Goal: Task Accomplishment & Management: Use online tool/utility

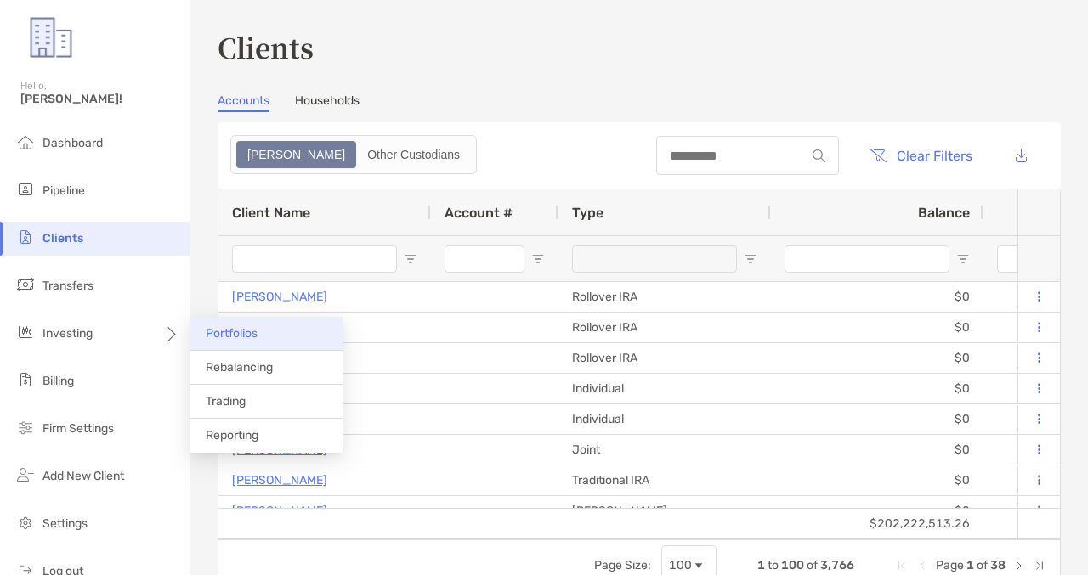
click at [274, 342] on li "Portfolios" at bounding box center [266, 334] width 152 height 34
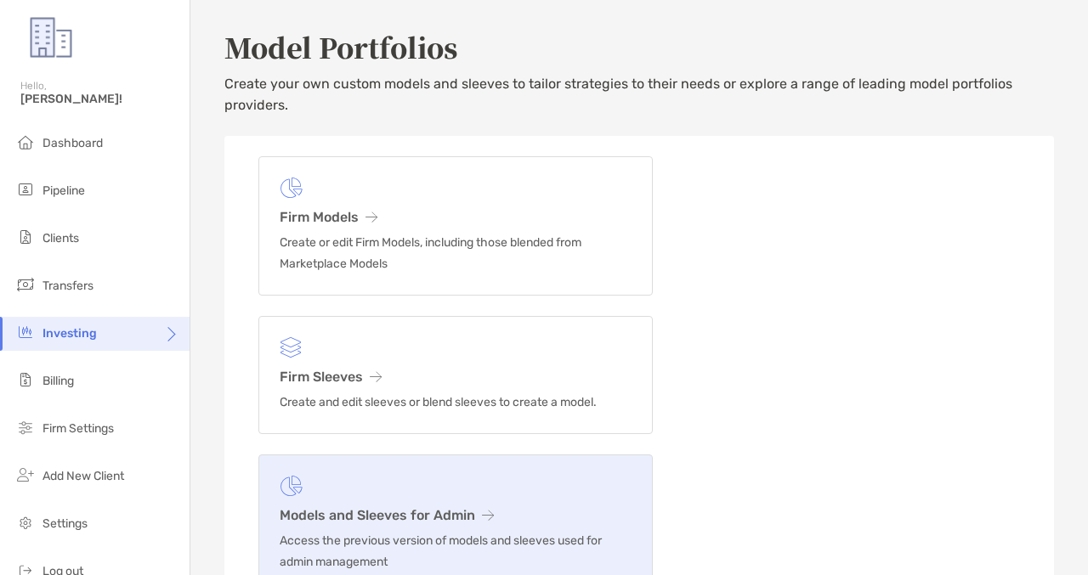
click at [427, 501] on link "Models and Sleeves for Admin Access the previous version of models and sleeves …" at bounding box center [455, 524] width 394 height 139
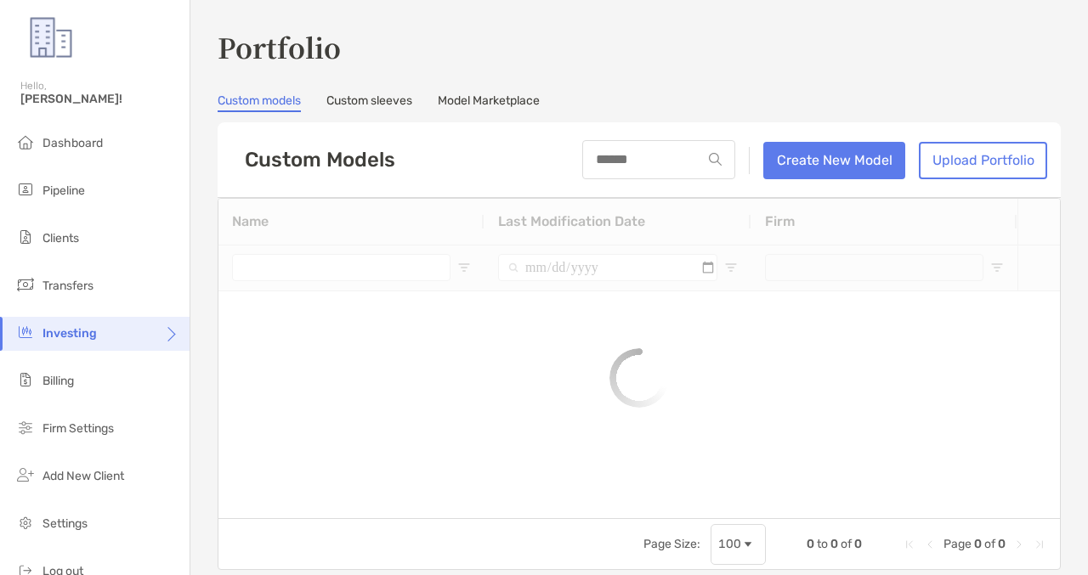
type input "***"
type input "**********"
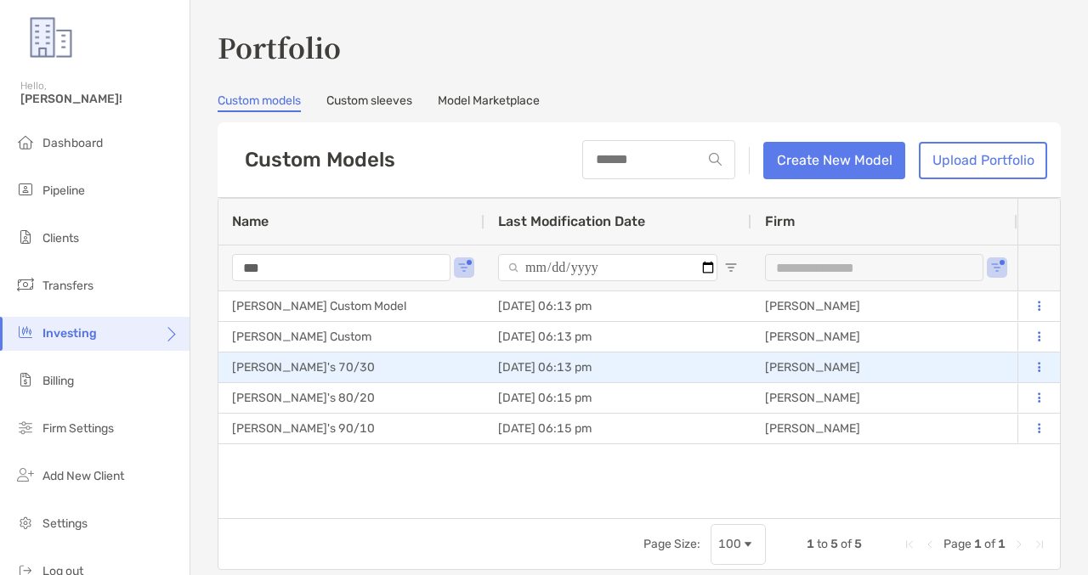
click at [1035, 365] on button at bounding box center [1038, 367] width 15 height 17
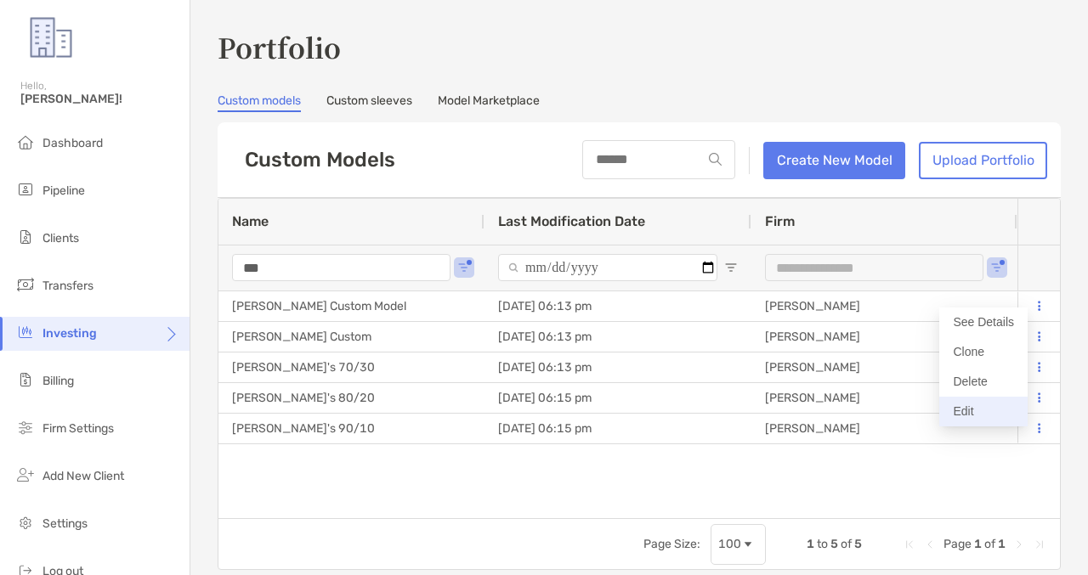
click at [949, 418] on button "Edit" at bounding box center [983, 412] width 88 height 30
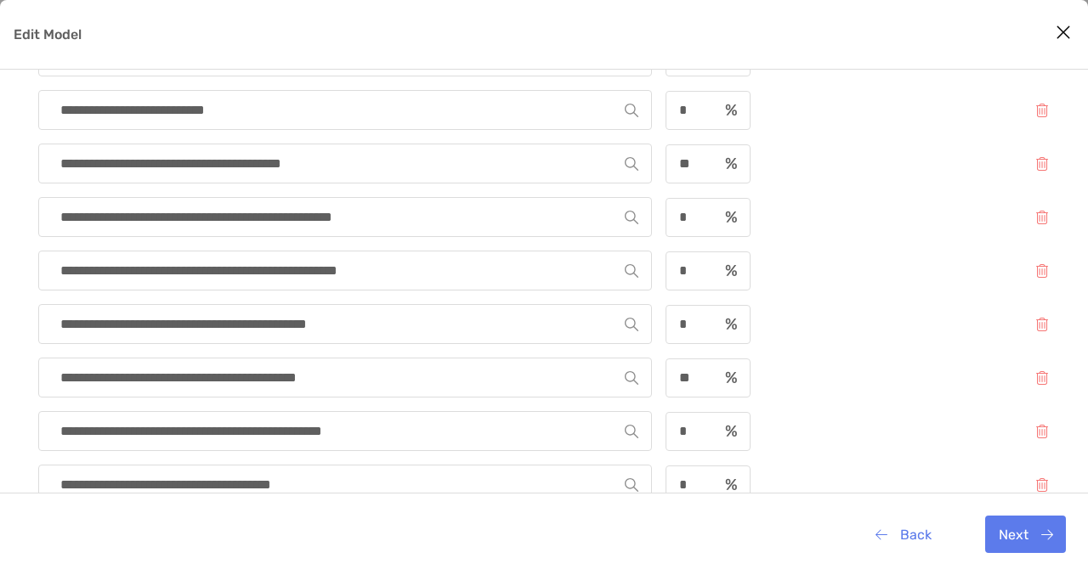
scroll to position [580, 0]
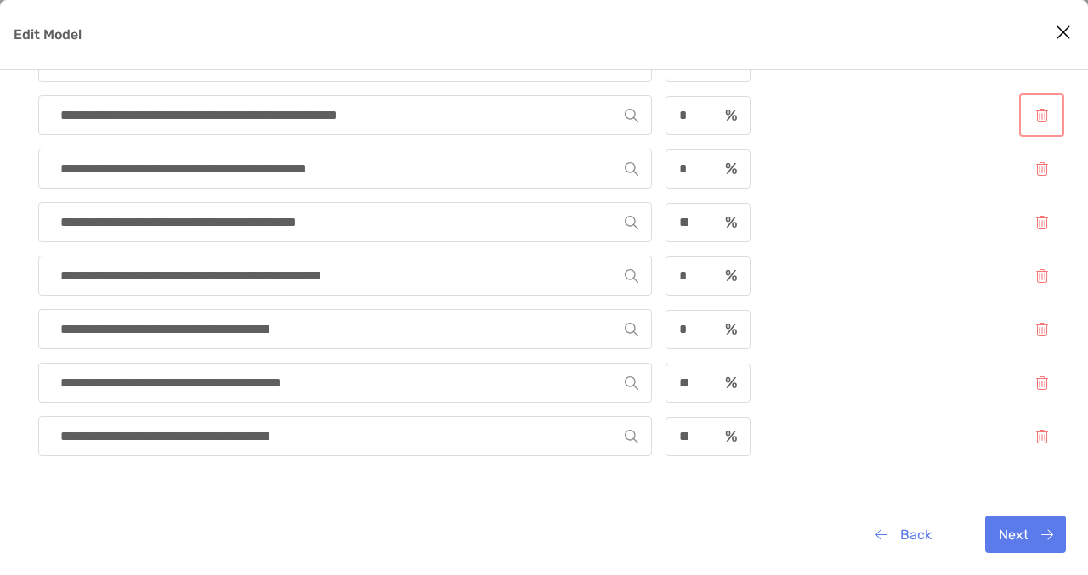
click at [1033, 116] on button "Edit Model" at bounding box center [1041, 115] width 38 height 37
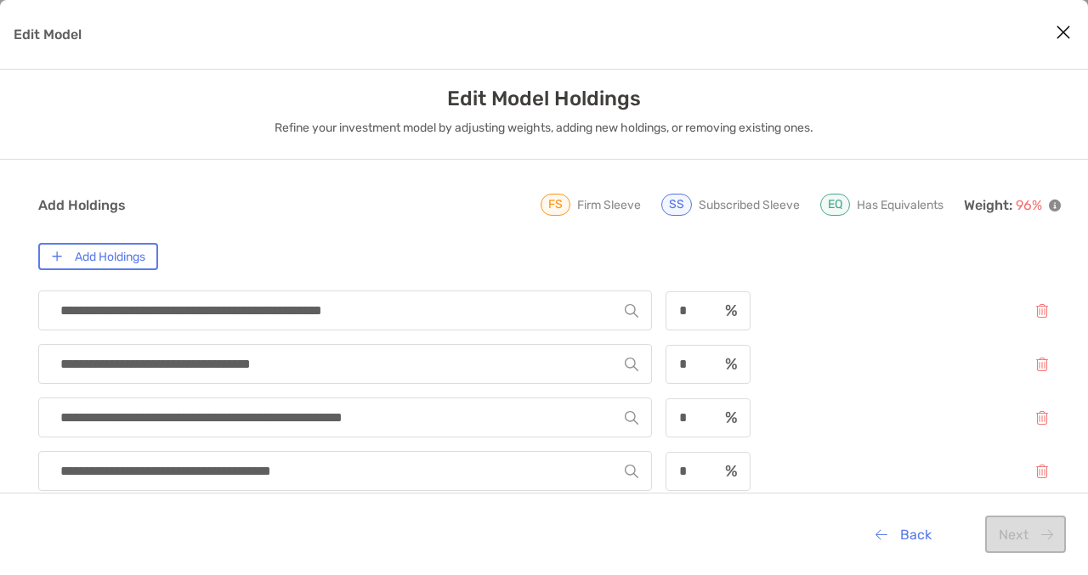
scroll to position [0, 0]
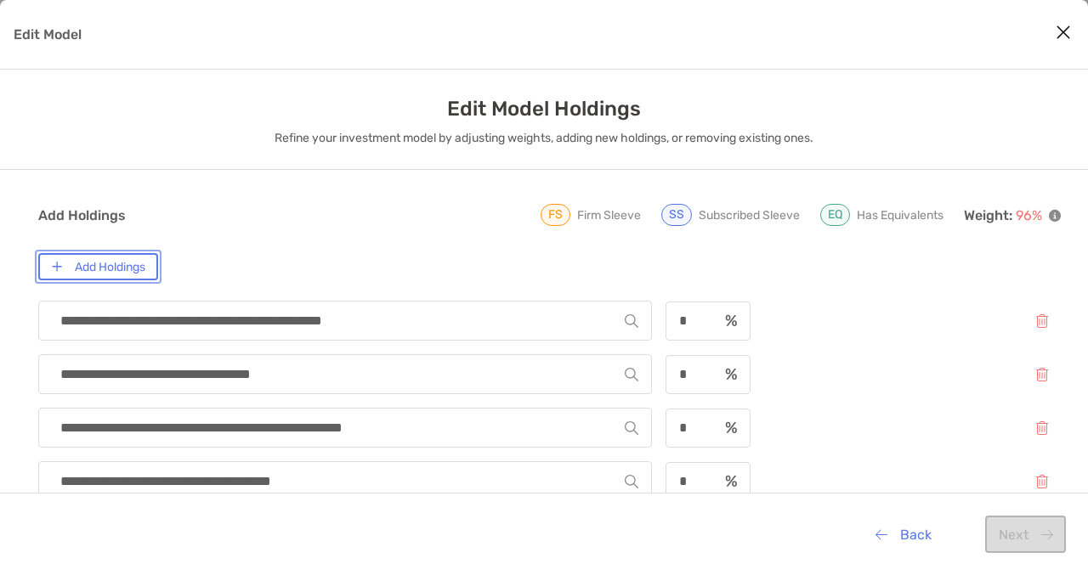
click at [136, 275] on button "Add Holdings" at bounding box center [98, 266] width 120 height 27
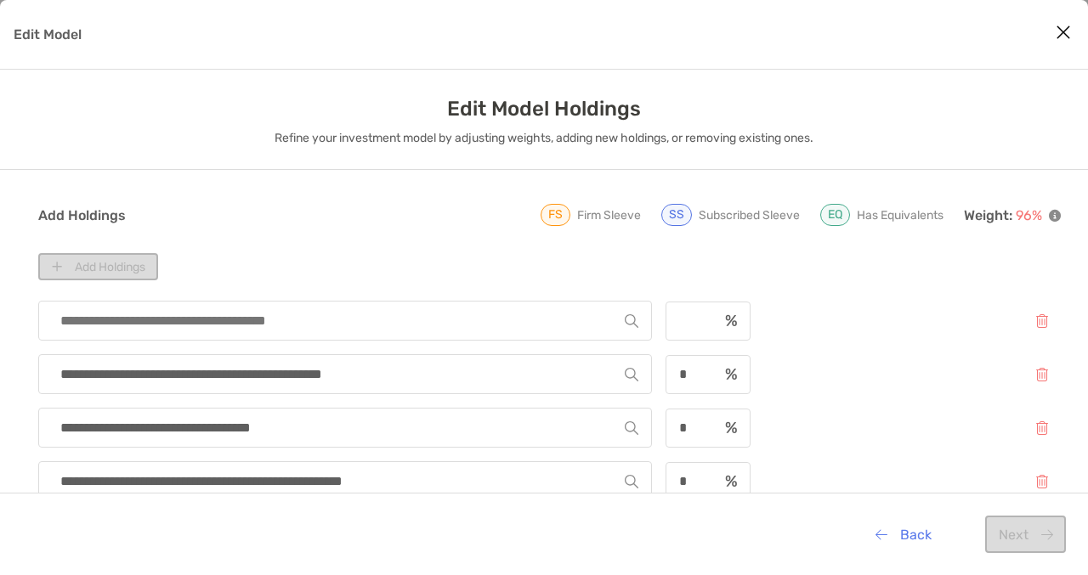
click at [150, 322] on input "Edit Model" at bounding box center [338, 321] width 573 height 38
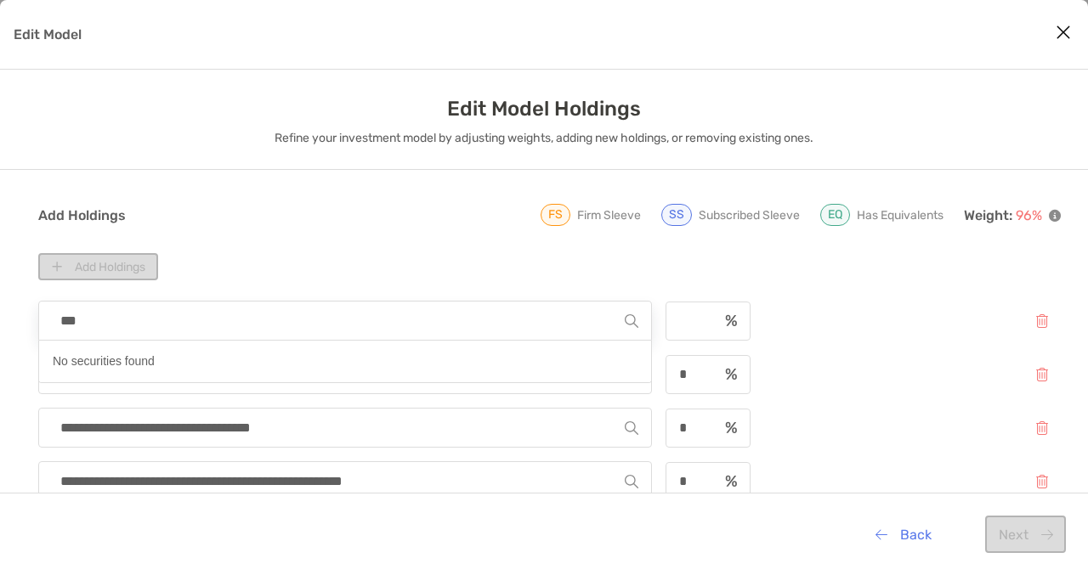
type input "****"
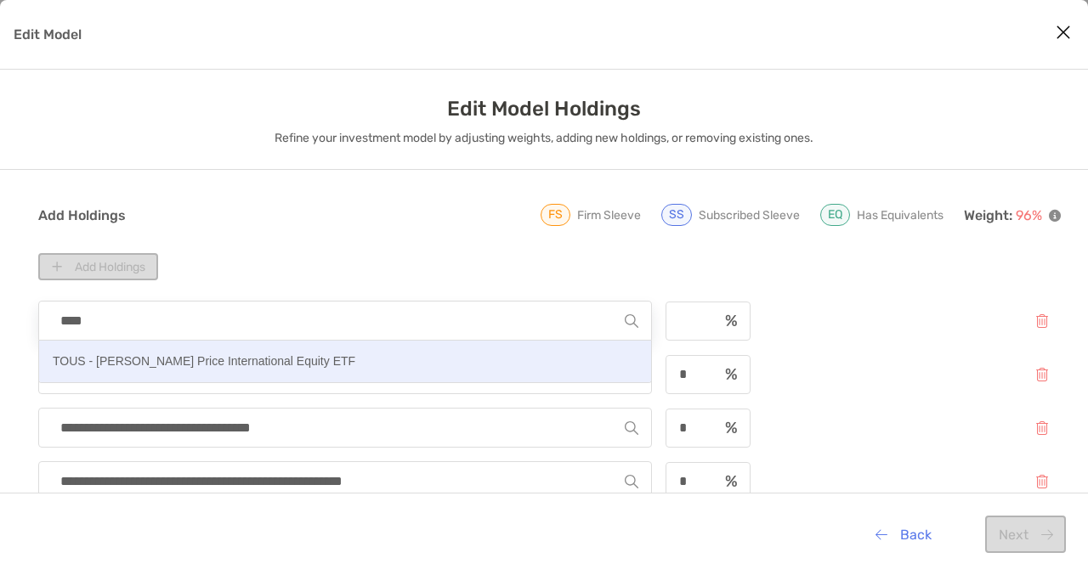
click at [279, 359] on p "TOUS - [PERSON_NAME] Price International Equity ETF" at bounding box center [204, 361] width 302 height 21
type input "**********"
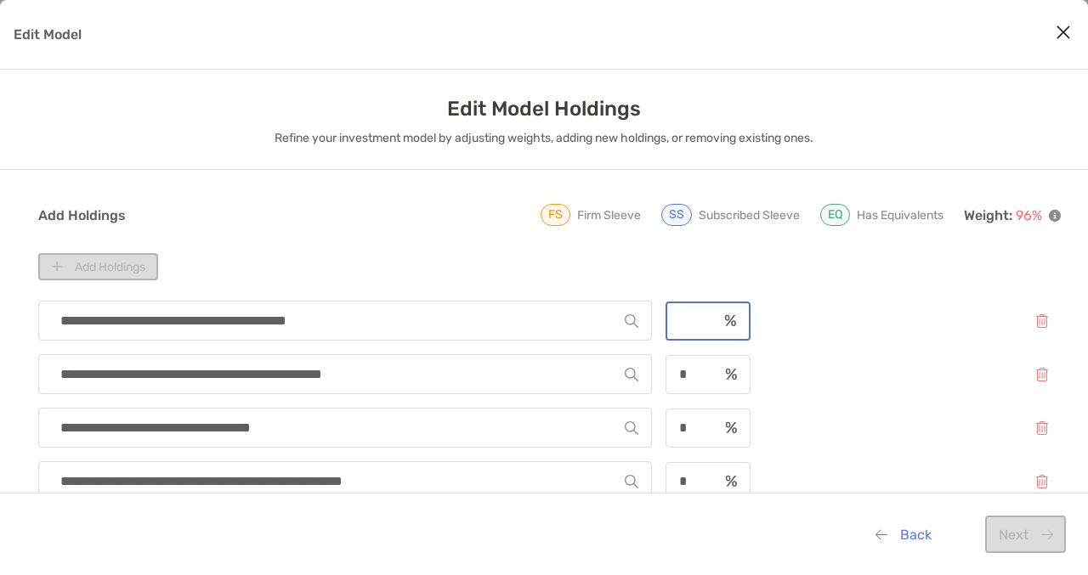
click at [690, 314] on input "Edit Model" at bounding box center [692, 321] width 50 height 14
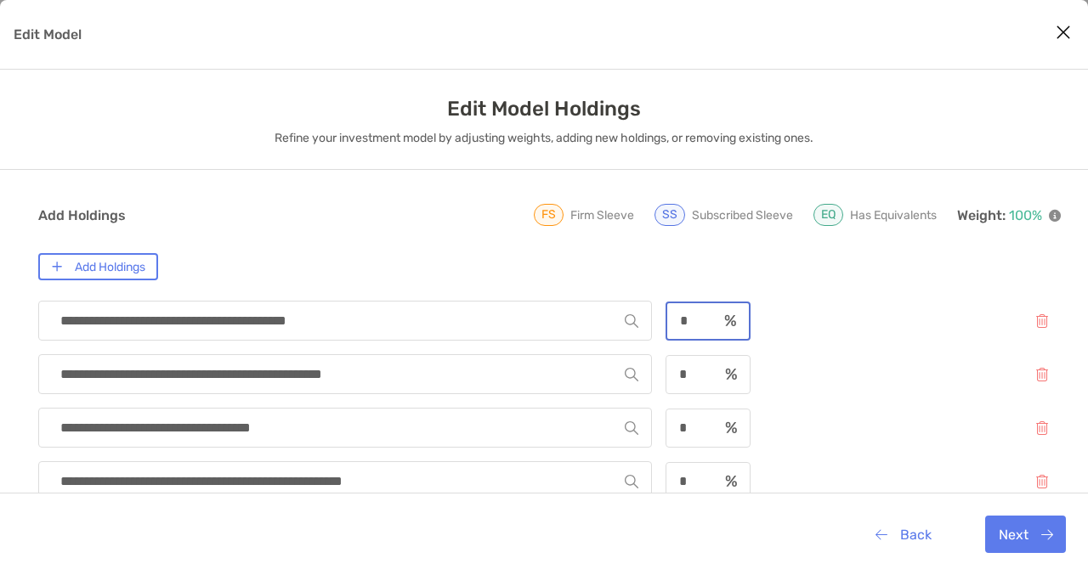
type input "*"
click at [1024, 531] on button "Next" at bounding box center [1025, 534] width 81 height 37
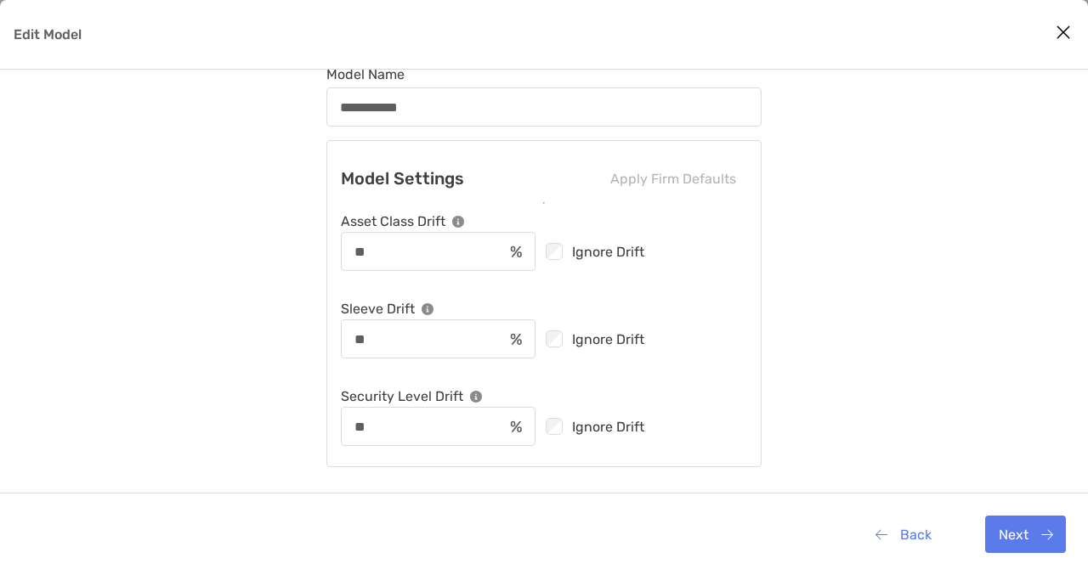
scroll to position [88, 0]
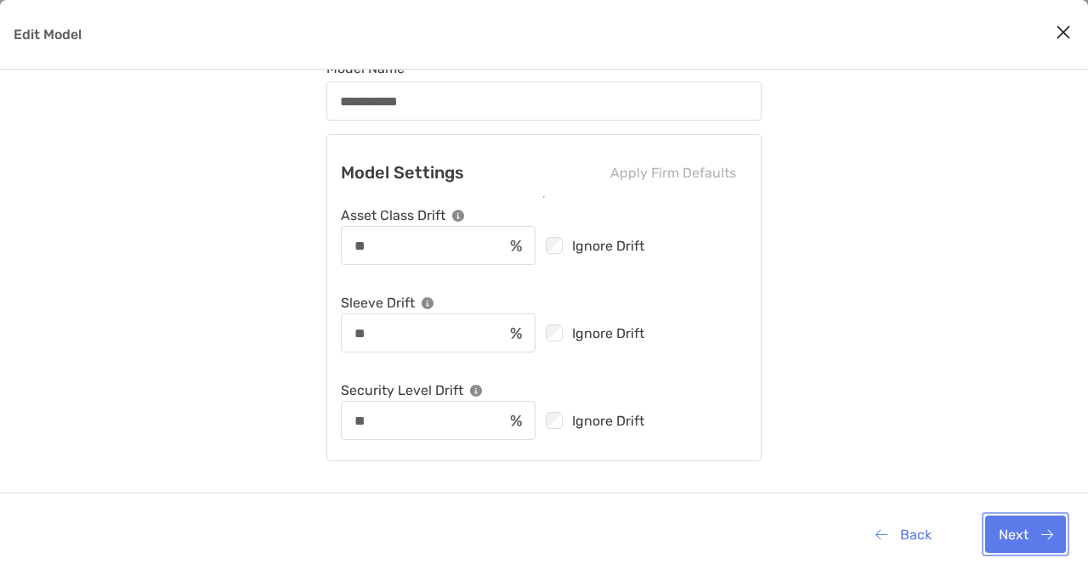
click at [1022, 533] on button "Next" at bounding box center [1025, 534] width 81 height 37
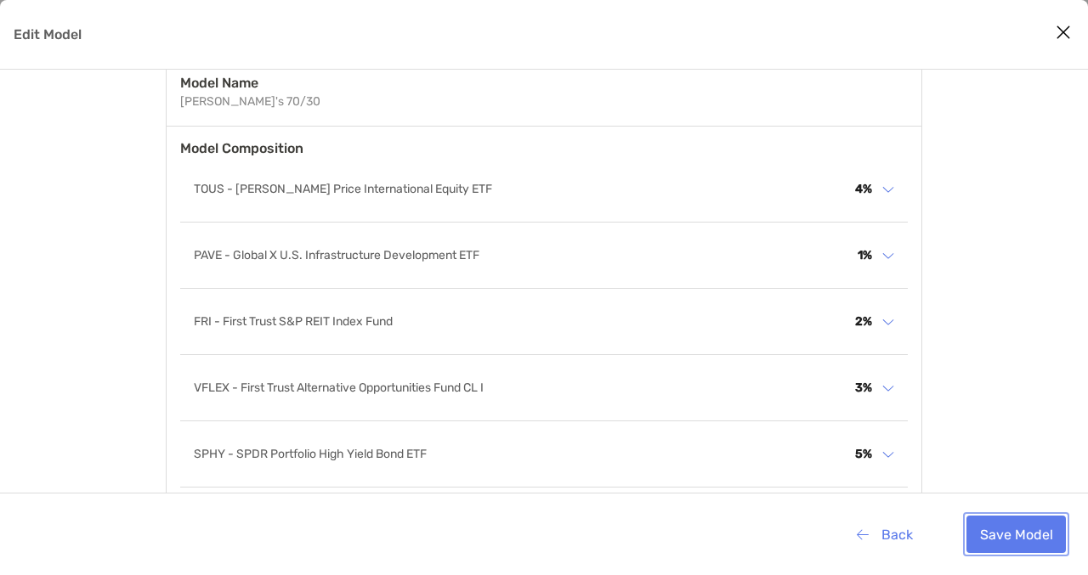
click at [1000, 535] on button "Save Model" at bounding box center [1015, 534] width 99 height 37
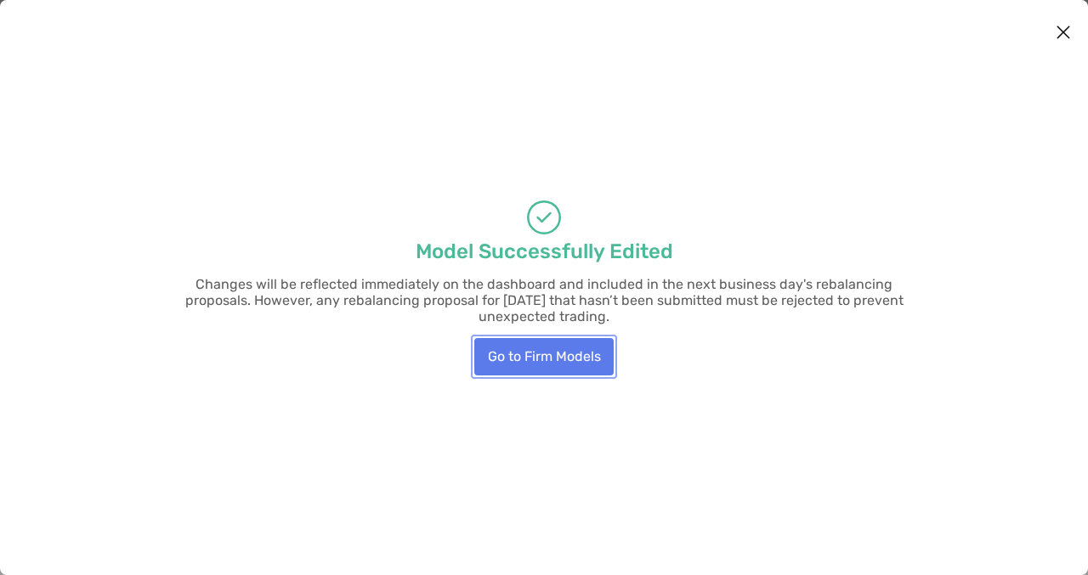
click at [577, 353] on button "Go to Firm Models" at bounding box center [543, 356] width 139 height 37
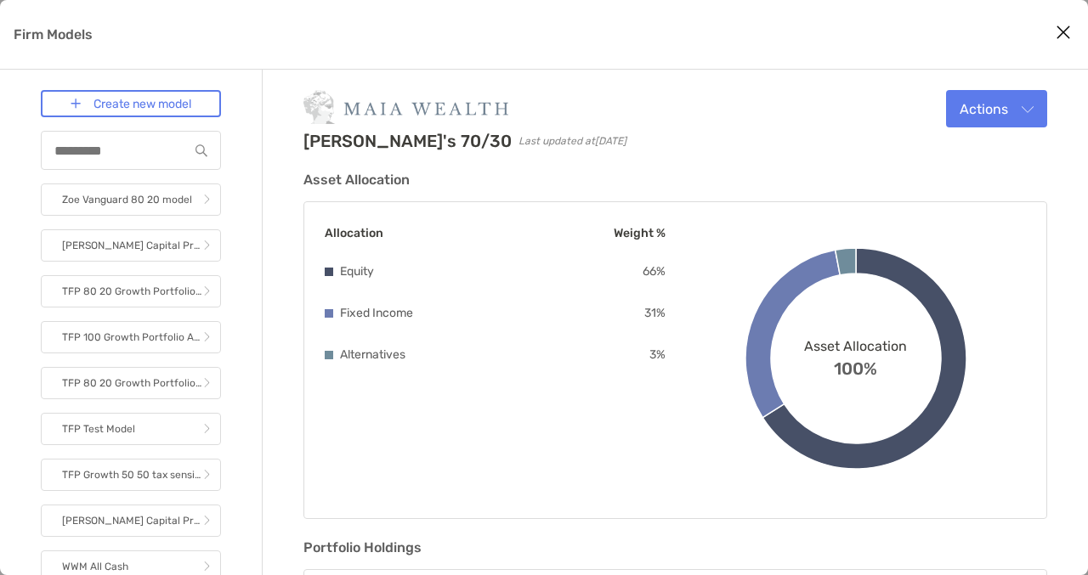
click at [1063, 29] on icon "Close modal" at bounding box center [1062, 32] width 15 height 20
